Goal: Transaction & Acquisition: Purchase product/service

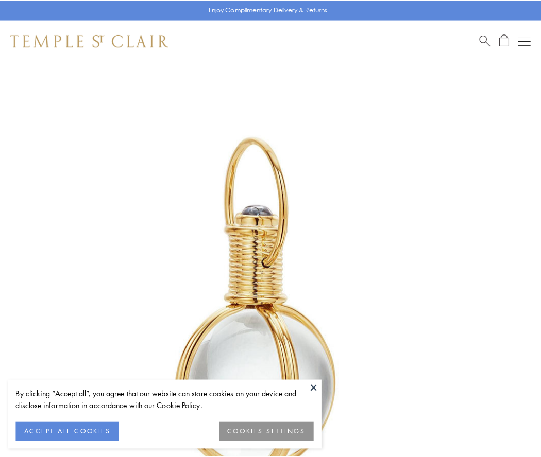
scroll to position [269, 0]
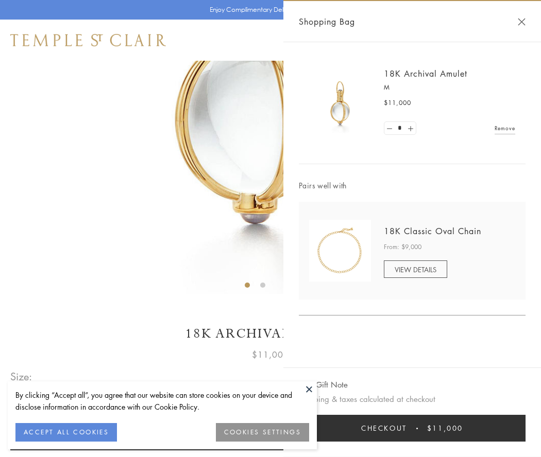
click at [412, 429] on button "Checkout $11,000" at bounding box center [412, 428] width 227 height 27
